Goal: Task Accomplishment & Management: Manage account settings

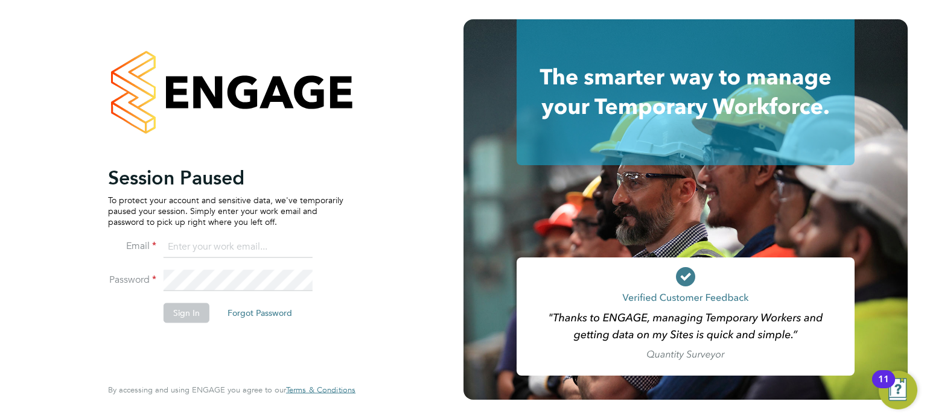
type input "amie.day@morganhunt.com"
click at [183, 315] on button "Sign In" at bounding box center [186, 312] width 46 height 19
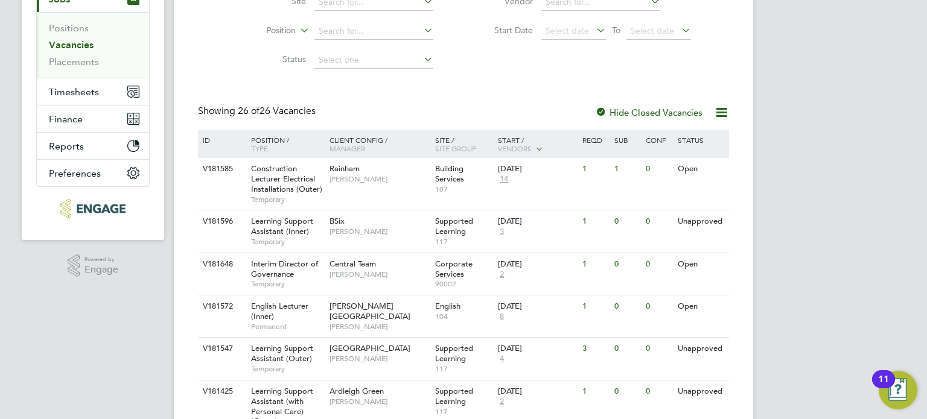
scroll to position [241, 0]
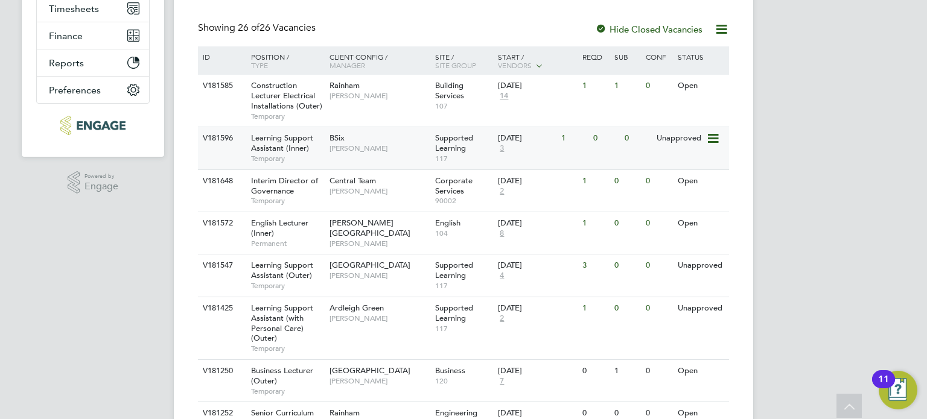
click at [416, 137] on div "BSix Rachel Johnson" at bounding box center [379, 142] width 106 height 31
click at [466, 271] on div "Supported Learning 117" at bounding box center [463, 276] width 63 height 42
click at [592, 308] on div "0" at bounding box center [605, 308] width 31 height 22
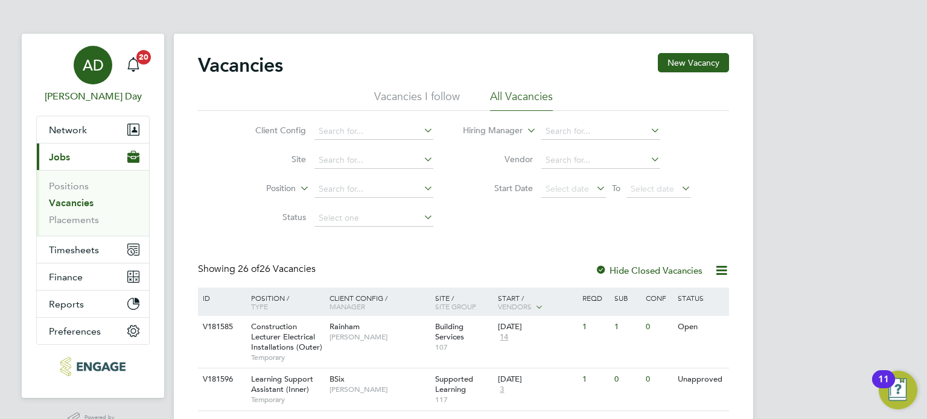
click at [101, 73] on span "AD" at bounding box center [93, 65] width 21 height 16
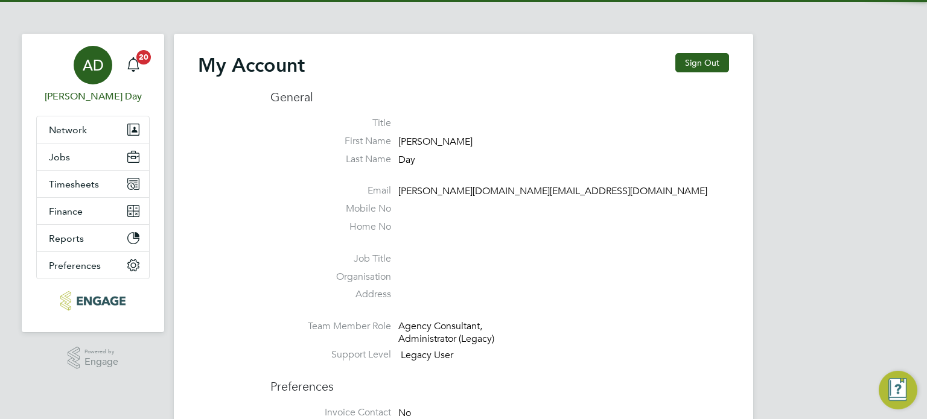
type input "amie.day@morganhunt.com"
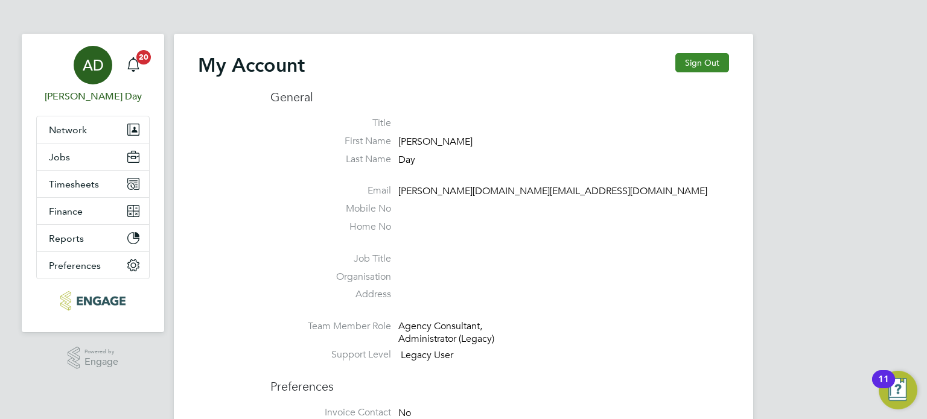
click at [711, 67] on button "Sign Out" at bounding box center [702, 62] width 54 height 19
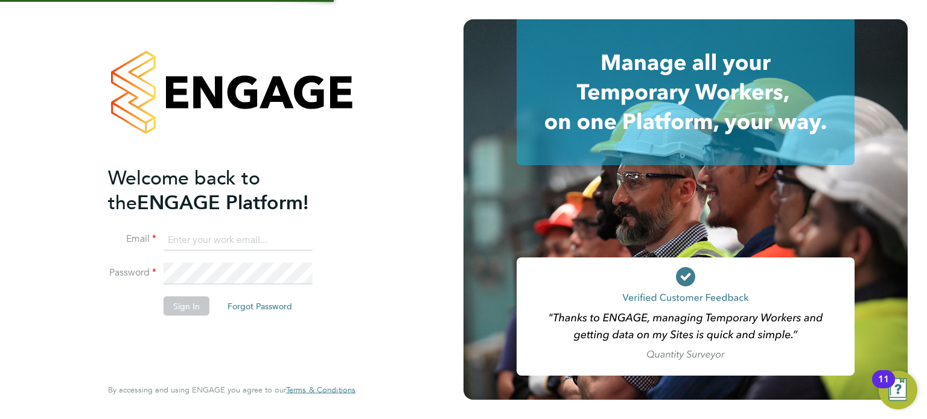
type input "amie.day@morganhunt.com"
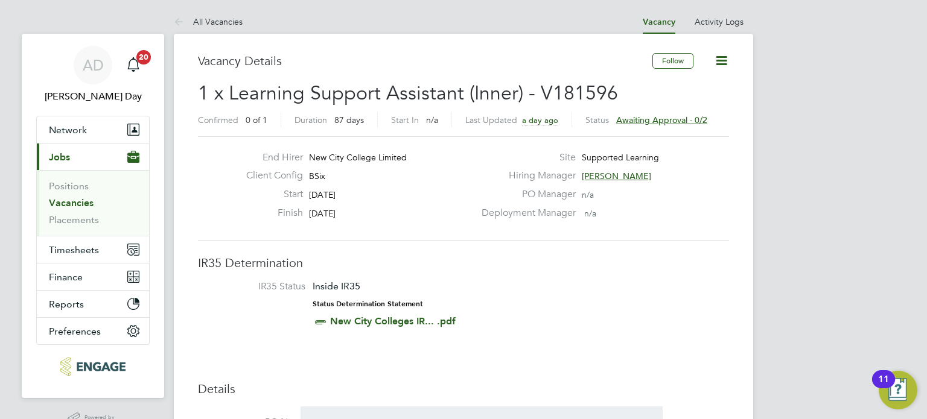
click at [676, 117] on span "Awaiting approval - 0/2" at bounding box center [661, 120] width 91 height 11
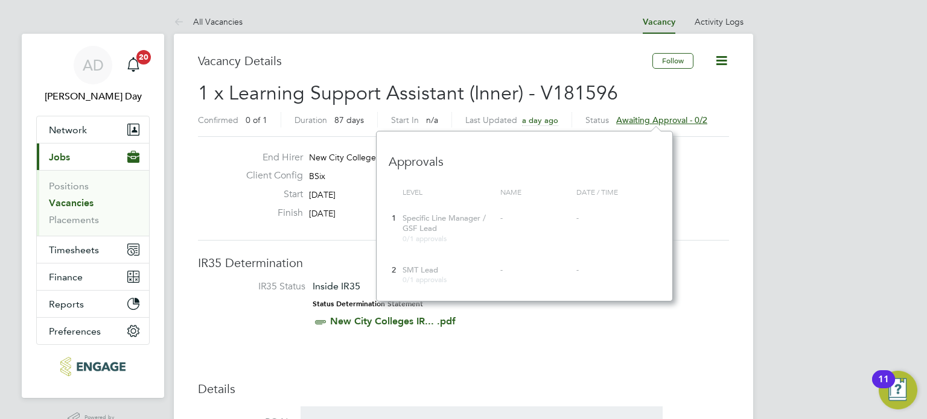
scroll to position [170, 296]
click at [719, 144] on div "End Hirer New City College Limited Client Config BSix Start 06 Oct 2025 Finish …" at bounding box center [463, 188] width 531 height 104
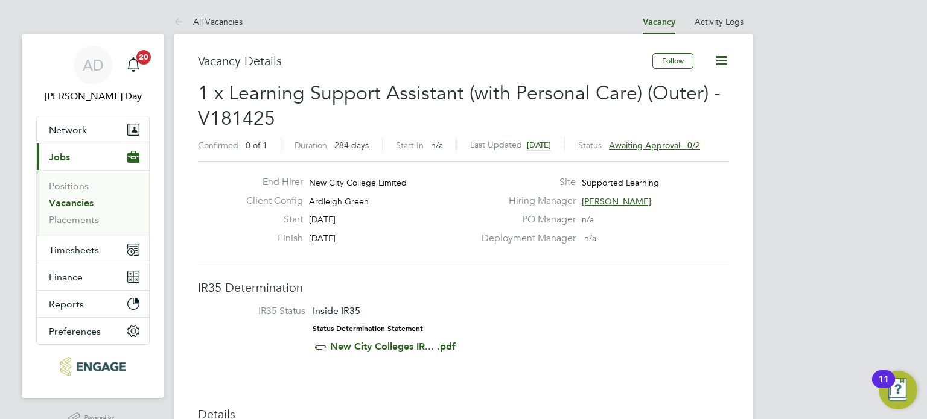
click at [666, 142] on span "Awaiting approval - 0/2" at bounding box center [654, 145] width 91 height 11
